Goal: Task Accomplishment & Management: Use online tool/utility

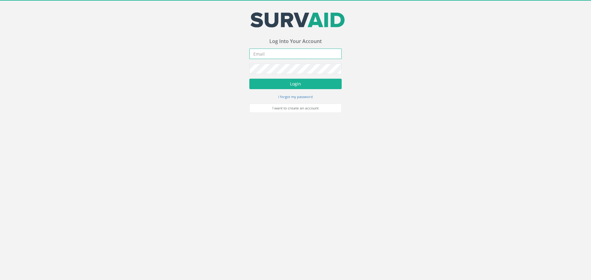
click at [288, 57] on input "email" at bounding box center [295, 54] width 92 height 10
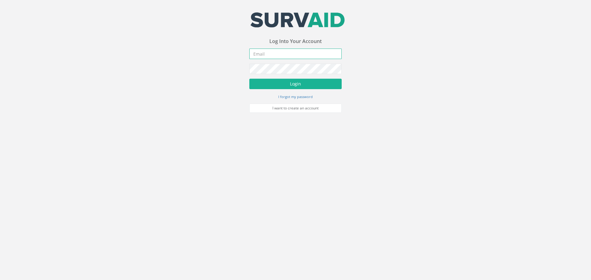
type input "[EMAIL_ADDRESS][DOMAIN_NAME]"
click at [288, 86] on button "Login" at bounding box center [295, 84] width 92 height 10
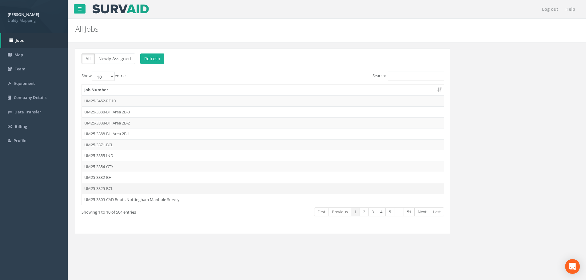
click at [157, 189] on td "UM25-3325-BCL" at bounding box center [263, 188] width 362 height 11
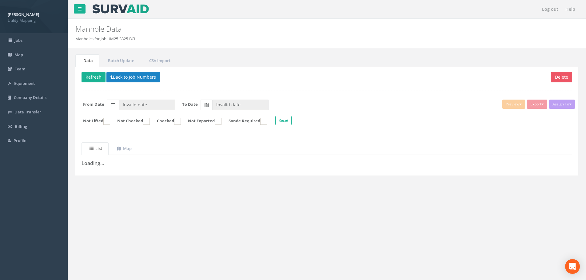
type input "[DATE]"
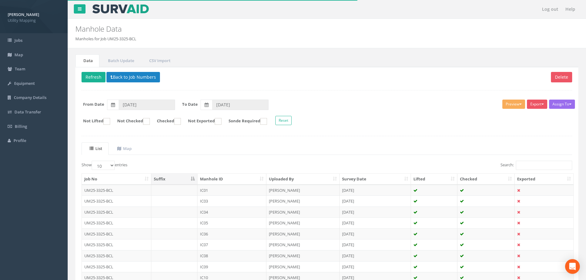
click at [223, 179] on th "Manhole ID" at bounding box center [231, 179] width 69 height 11
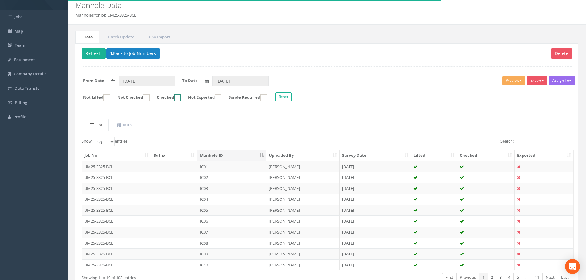
scroll to position [31, 0]
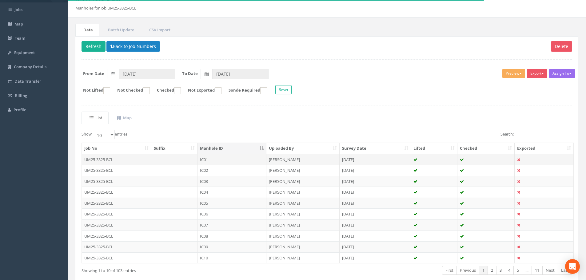
click at [122, 160] on td "UM25-3325-BCL" at bounding box center [117, 159] width 70 height 11
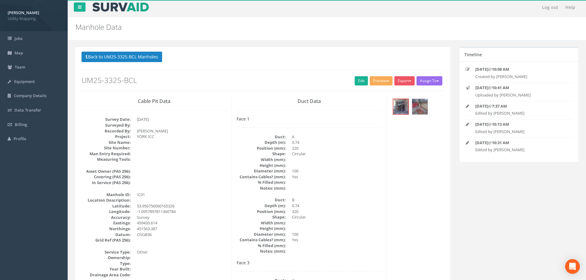
scroll to position [0, 0]
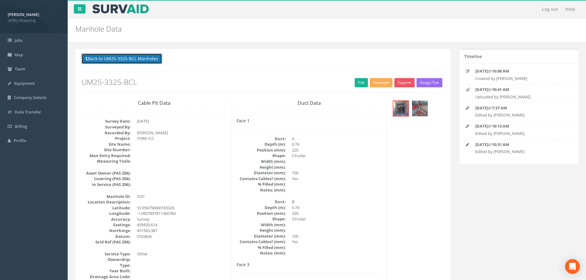
drag, startPoint x: 134, startPoint y: 58, endPoint x: 135, endPoint y: 61, distance: 3.5
click at [134, 58] on button "Back to UM25-3325-BCL Manholes" at bounding box center [122, 59] width 81 height 10
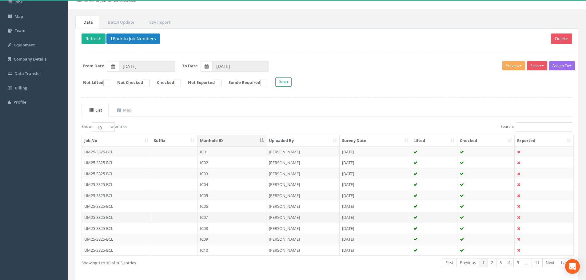
scroll to position [63, 0]
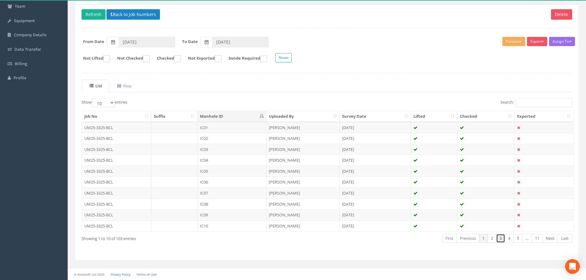
click at [498, 239] on link "3" at bounding box center [500, 238] width 9 height 9
click at [257, 168] on td "IC25" at bounding box center [231, 171] width 69 height 11
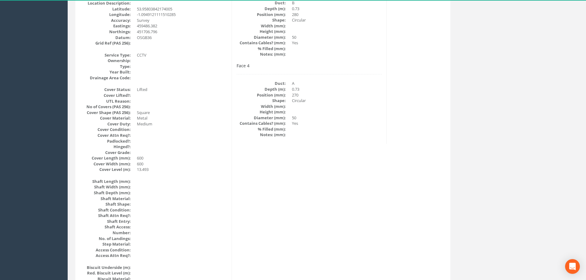
scroll to position [0, 0]
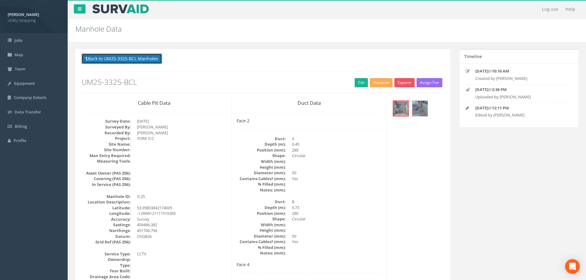
click at [139, 58] on button "Back to UM25-3325-BCL Manholes" at bounding box center [122, 59] width 81 height 10
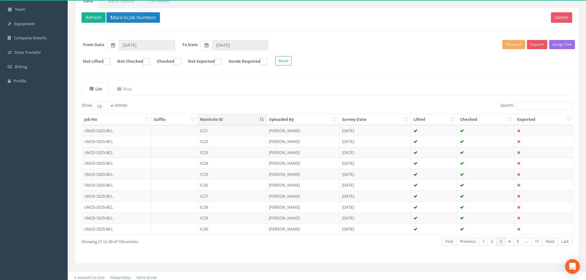
scroll to position [63, 0]
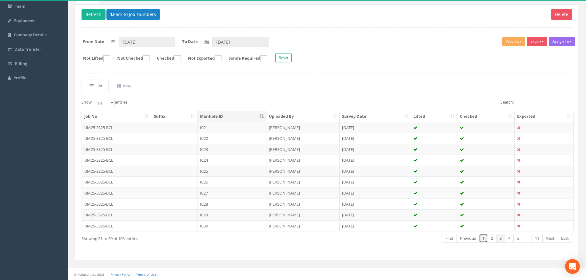
click at [481, 238] on link "1" at bounding box center [483, 238] width 9 height 9
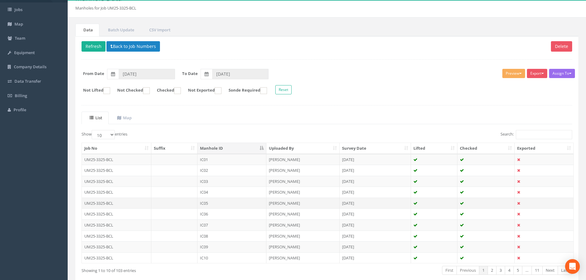
scroll to position [0, 0]
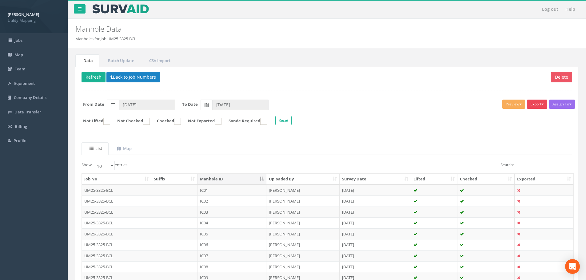
click at [546, 104] on button "Export" at bounding box center [537, 104] width 20 height 9
click at [519, 118] on link "U Map IC" at bounding box center [522, 117] width 52 height 10
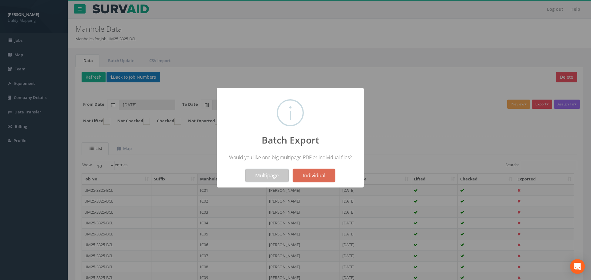
click at [278, 174] on button "Multipage" at bounding box center [266, 176] width 43 height 14
